Goal: Find specific page/section: Find specific page/section

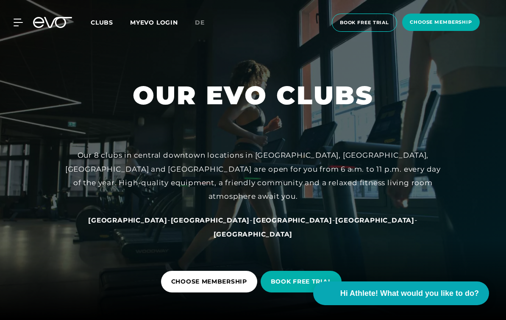
click at [100, 22] on span "Clubs" at bounding box center [102, 23] width 22 height 8
click at [95, 19] on span "Clubs" at bounding box center [102, 23] width 22 height 8
click at [98, 22] on span "Clubs" at bounding box center [102, 23] width 22 height 8
click at [103, 25] on span "Clubs" at bounding box center [102, 23] width 22 height 8
click at [16, 20] on icon at bounding box center [18, 23] width 9 height 8
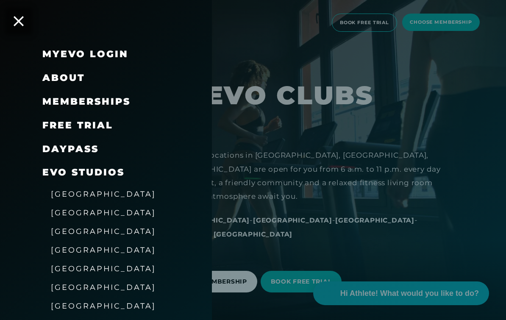
click at [72, 193] on span "[GEOGRAPHIC_DATA]" at bounding box center [103, 194] width 105 height 9
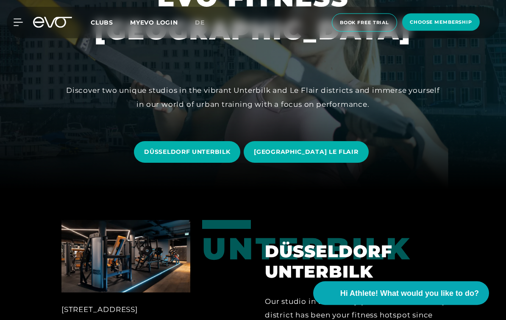
scroll to position [130, 0]
click at [212, 156] on span "DÜSSELDORF UNTERBILK" at bounding box center [187, 152] width 86 height 9
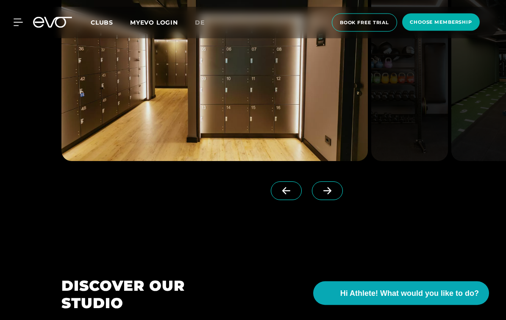
click at [333, 201] on span at bounding box center [327, 191] width 31 height 19
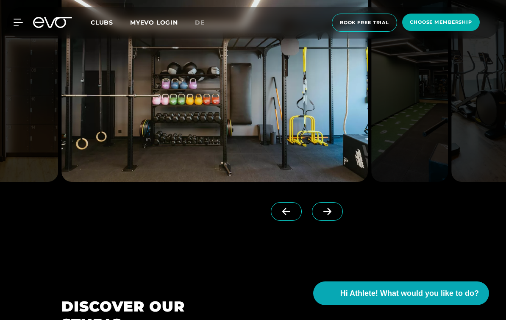
scroll to position [731, 0]
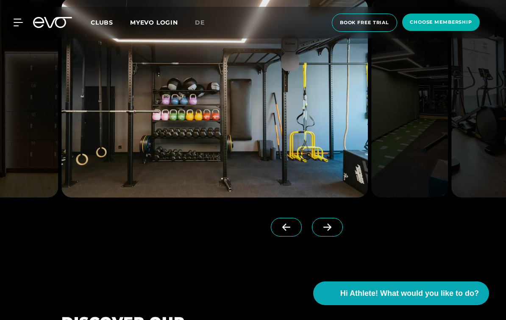
click at [335, 237] on span at bounding box center [327, 227] width 31 height 19
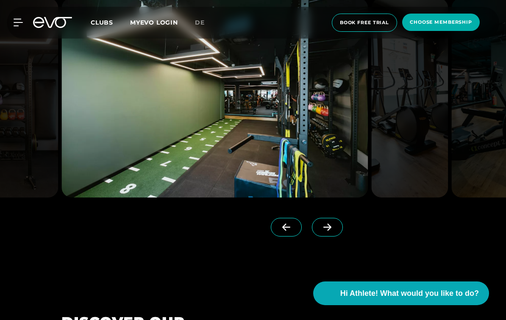
click at [335, 231] on icon at bounding box center [327, 227] width 15 height 8
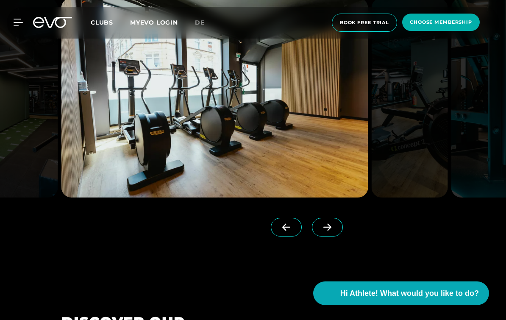
click at [333, 231] on icon at bounding box center [327, 227] width 15 height 8
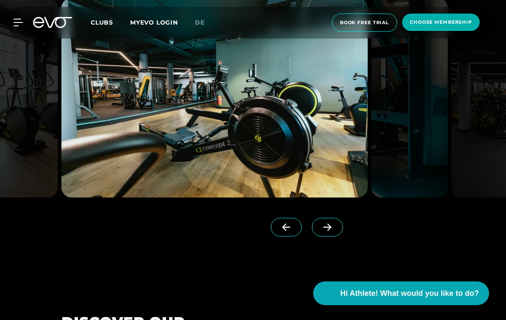
click at [324, 237] on span at bounding box center [327, 227] width 31 height 19
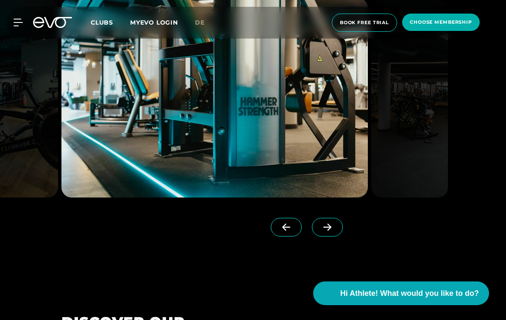
click at [329, 237] on span at bounding box center [327, 227] width 31 height 19
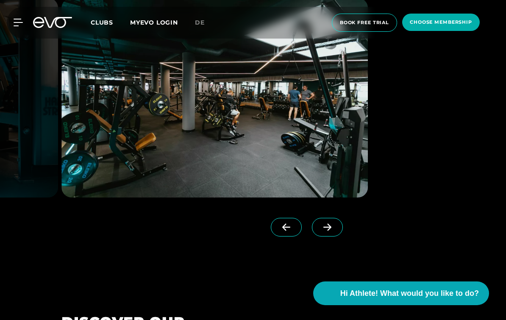
click at [328, 237] on span at bounding box center [327, 227] width 31 height 19
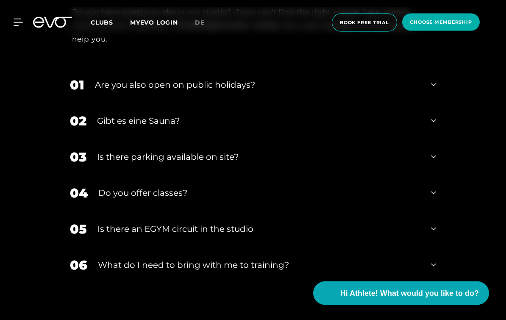
scroll to position [2766, 0]
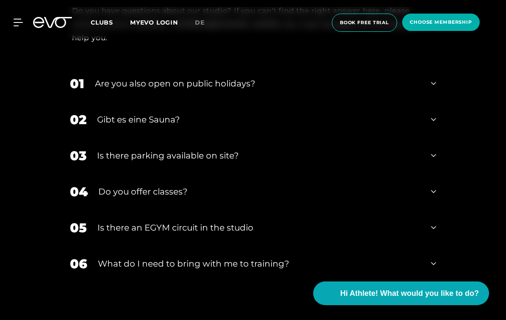
click at [425, 134] on div "02 Gibt es eine Sauna?" at bounding box center [252, 120] width 383 height 36
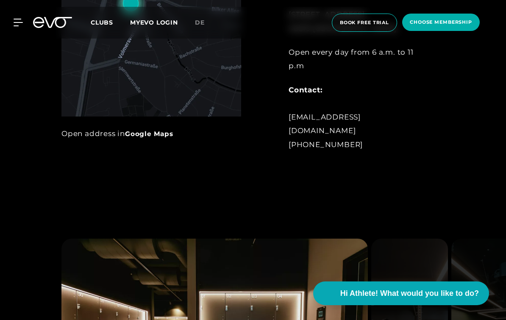
scroll to position [482, 0]
